Goal: Navigation & Orientation: Find specific page/section

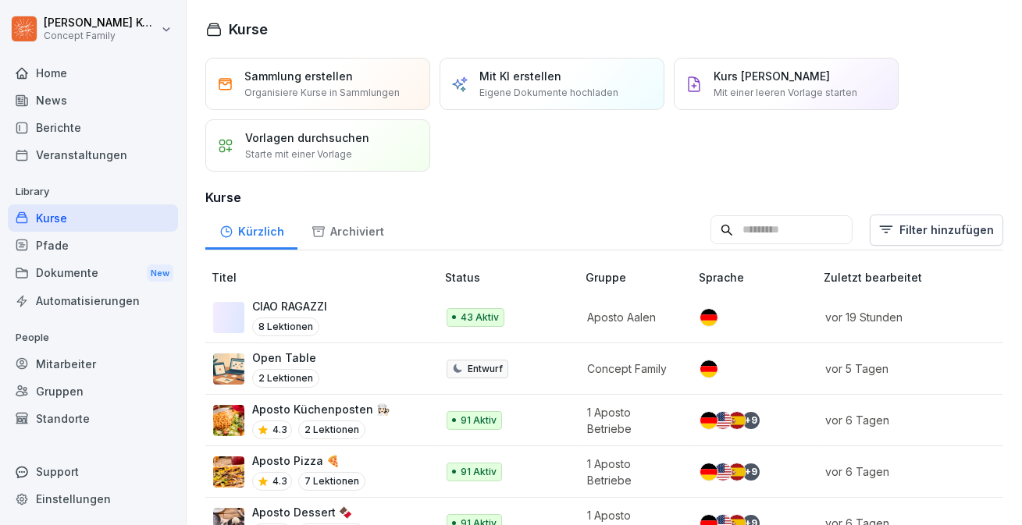
click at [68, 362] on div "Mitarbeiter" at bounding box center [93, 363] width 170 height 27
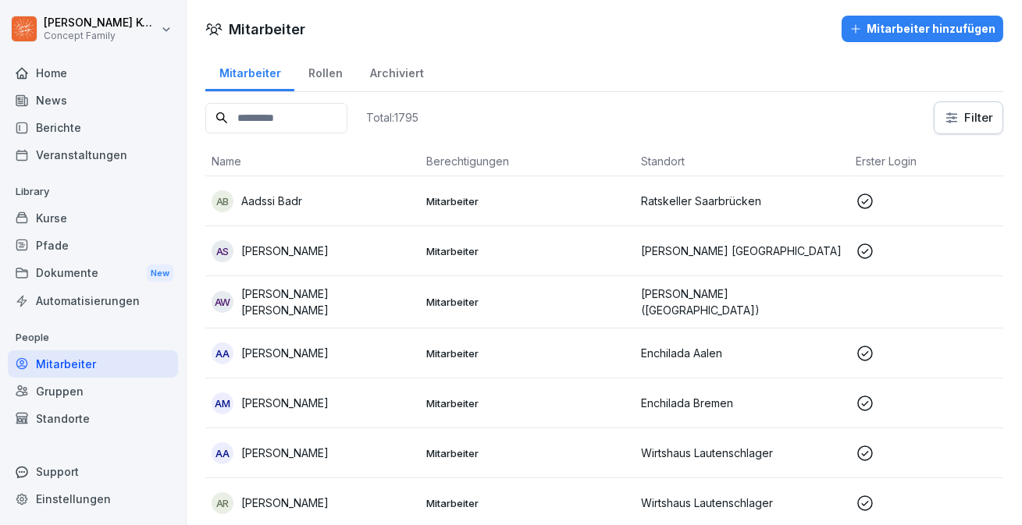
click at [37, 224] on div "Kurse" at bounding box center [93, 217] width 170 height 27
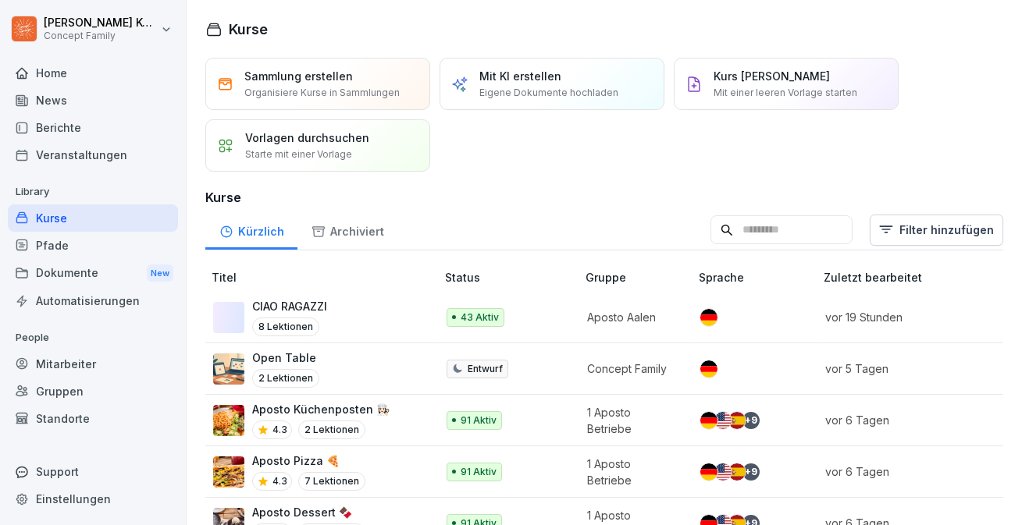
click at [66, 366] on div "Mitarbeiter" at bounding box center [93, 363] width 170 height 27
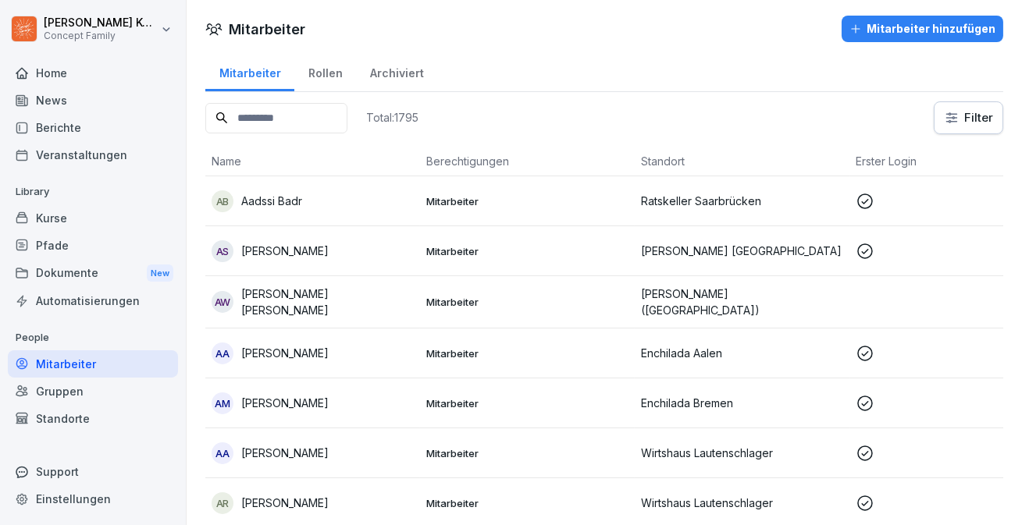
click at [69, 218] on div "Kurse" at bounding box center [93, 217] width 170 height 27
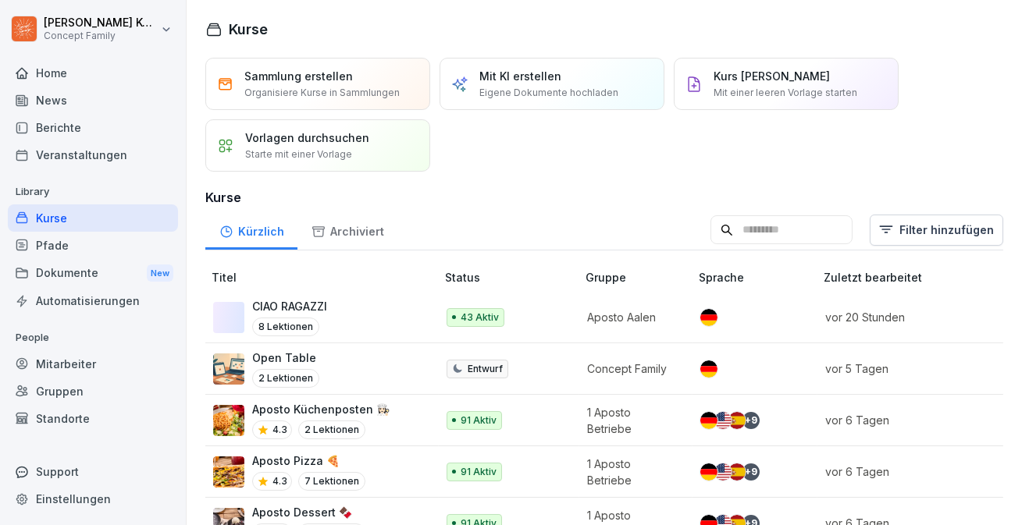
click at [76, 359] on div "Mitarbeiter" at bounding box center [93, 363] width 170 height 27
